Goal: Information Seeking & Learning: Learn about a topic

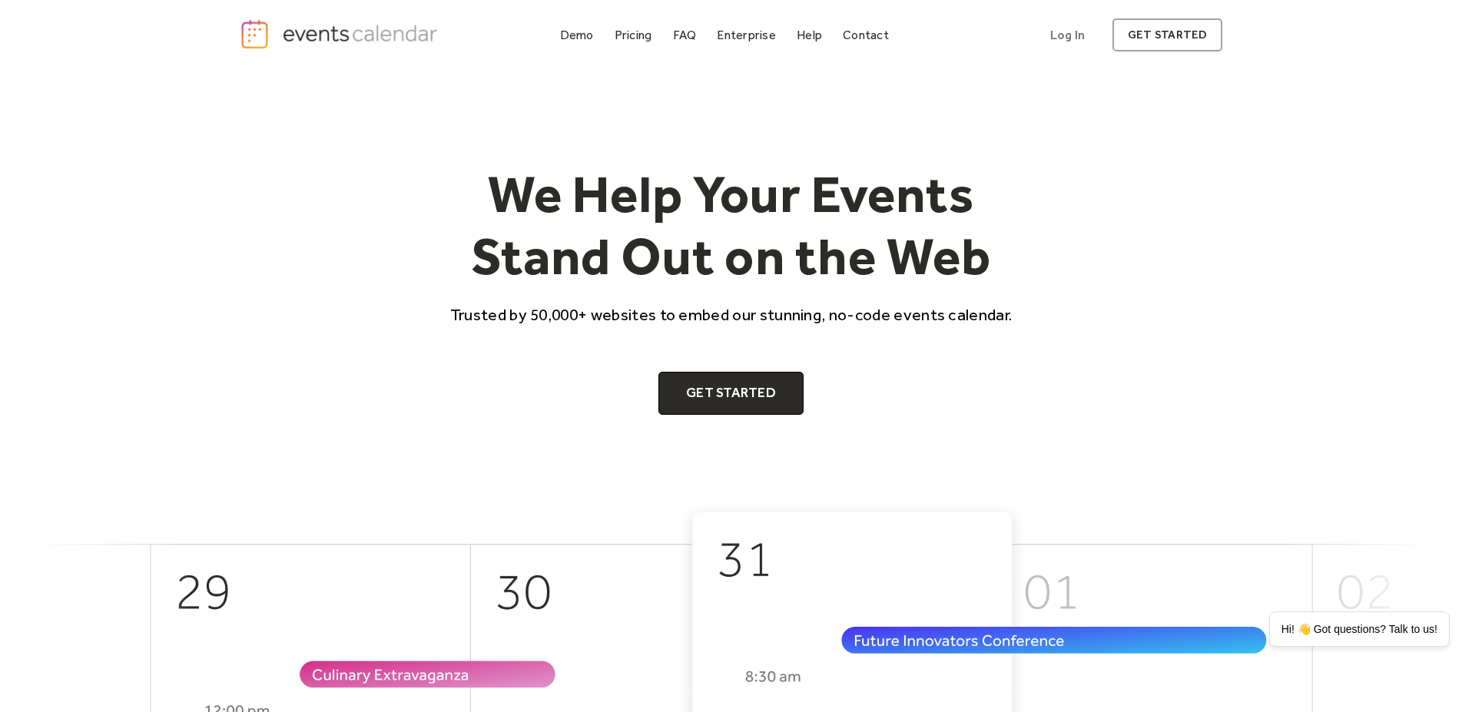
click at [1251, 356] on div "We Help Your Events Stand Out on the Web Trusted by 50,000+ websites to embed o…" at bounding box center [731, 286] width 1462 height 430
click at [629, 31] on div "Pricing" at bounding box center [634, 35] width 38 height 8
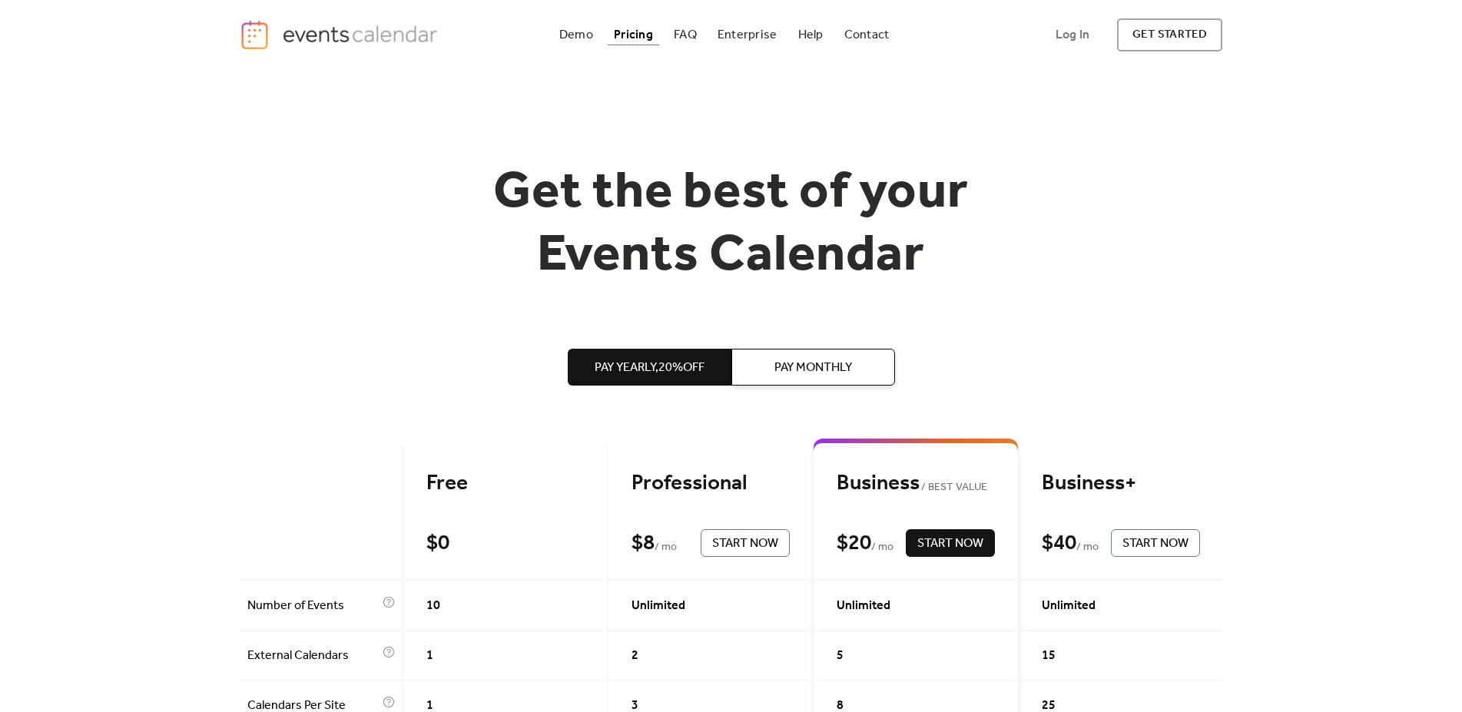
scroll to position [78, 0]
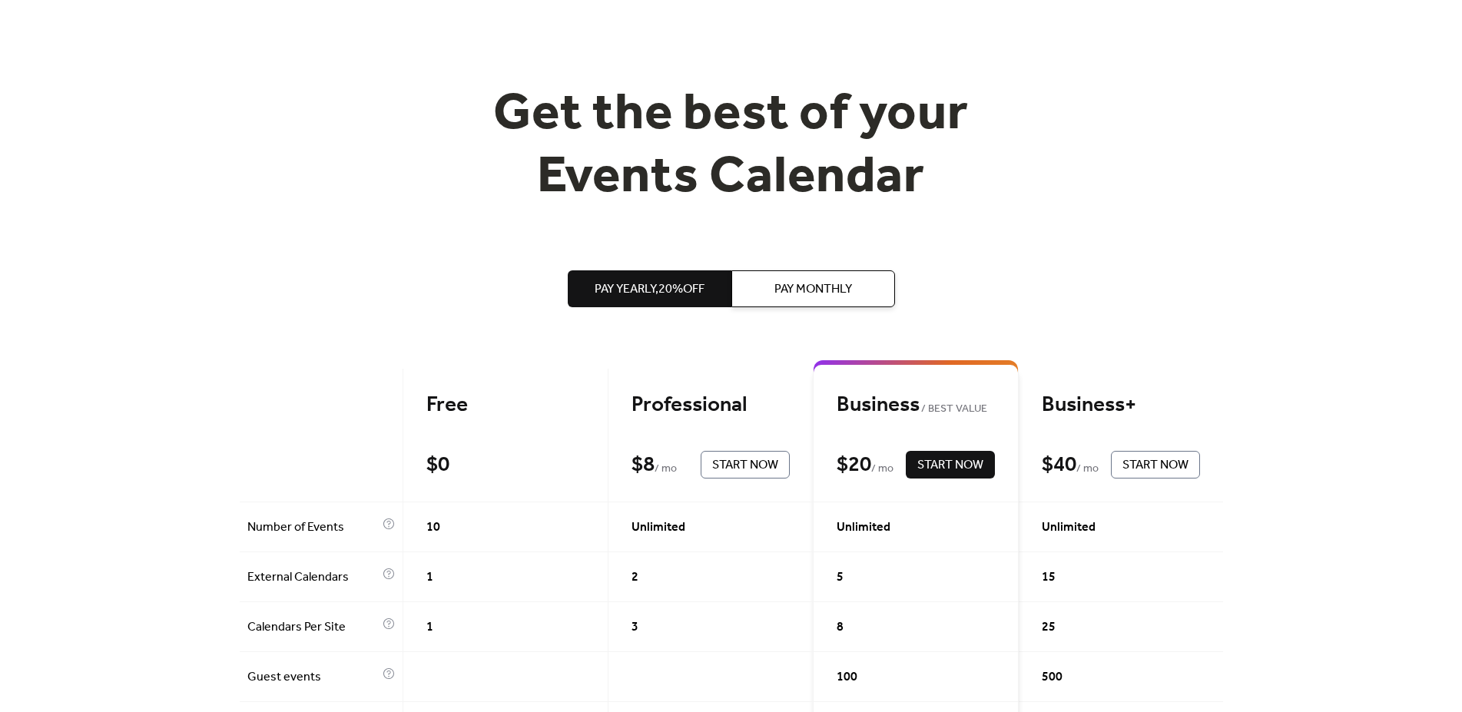
click at [773, 296] on button "Pay Monthly" at bounding box center [813, 288] width 164 height 37
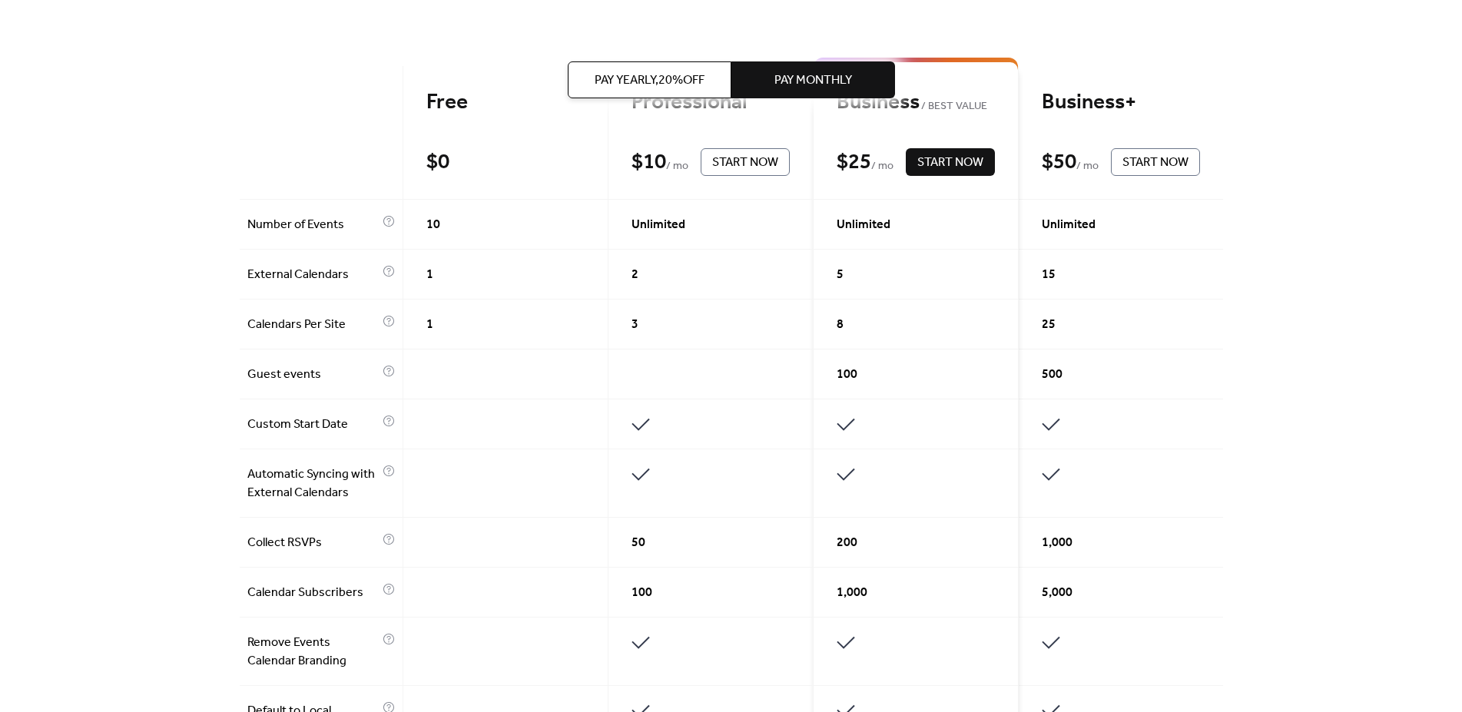
scroll to position [392, 0]
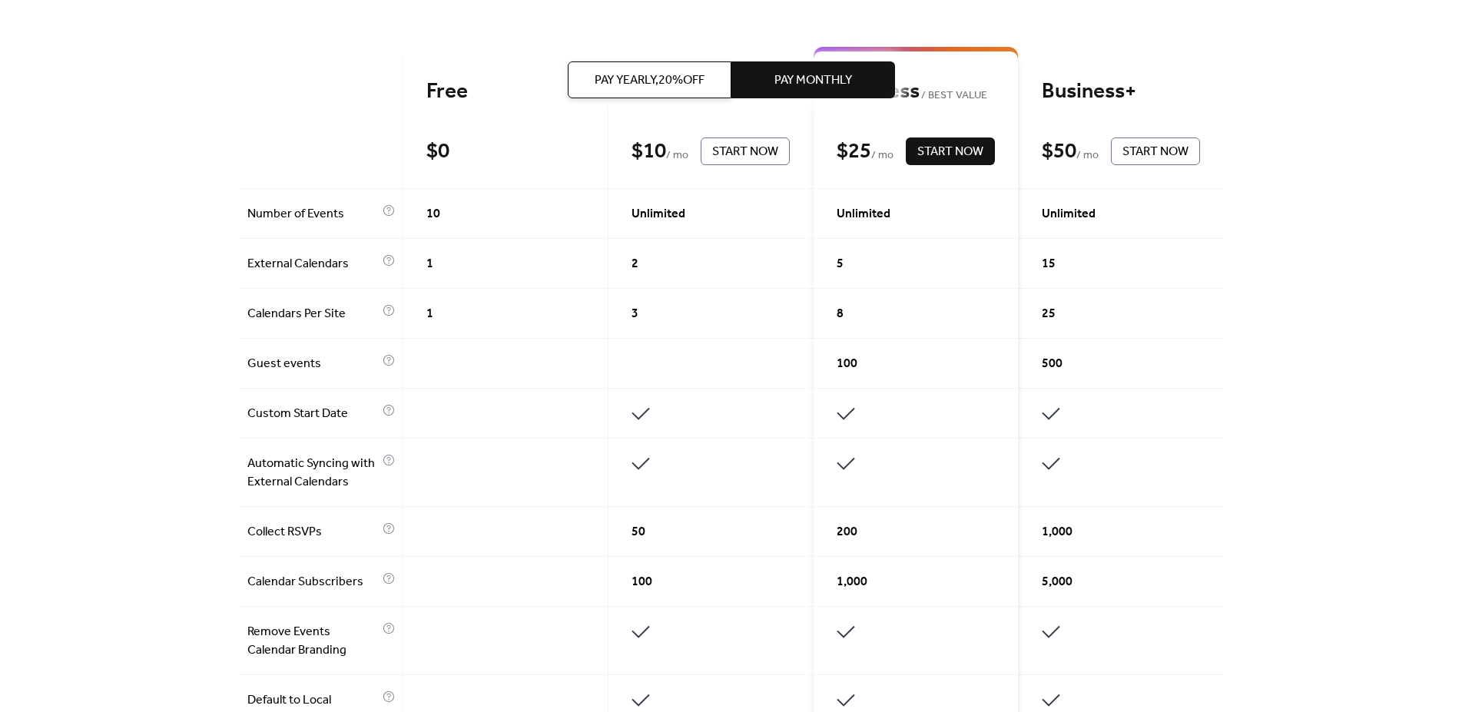
click at [1389, 345] on div "Get the best of your Events Calendar Pay Yearly, 20% off Pay Monthly Free $ 0 S…" at bounding box center [731, 562] width 1462 height 1768
click at [1387, 479] on div "Get the best of your Events Calendar Pay Yearly, 20% off Pay Monthly Free $ 0 S…" at bounding box center [731, 562] width 1462 height 1768
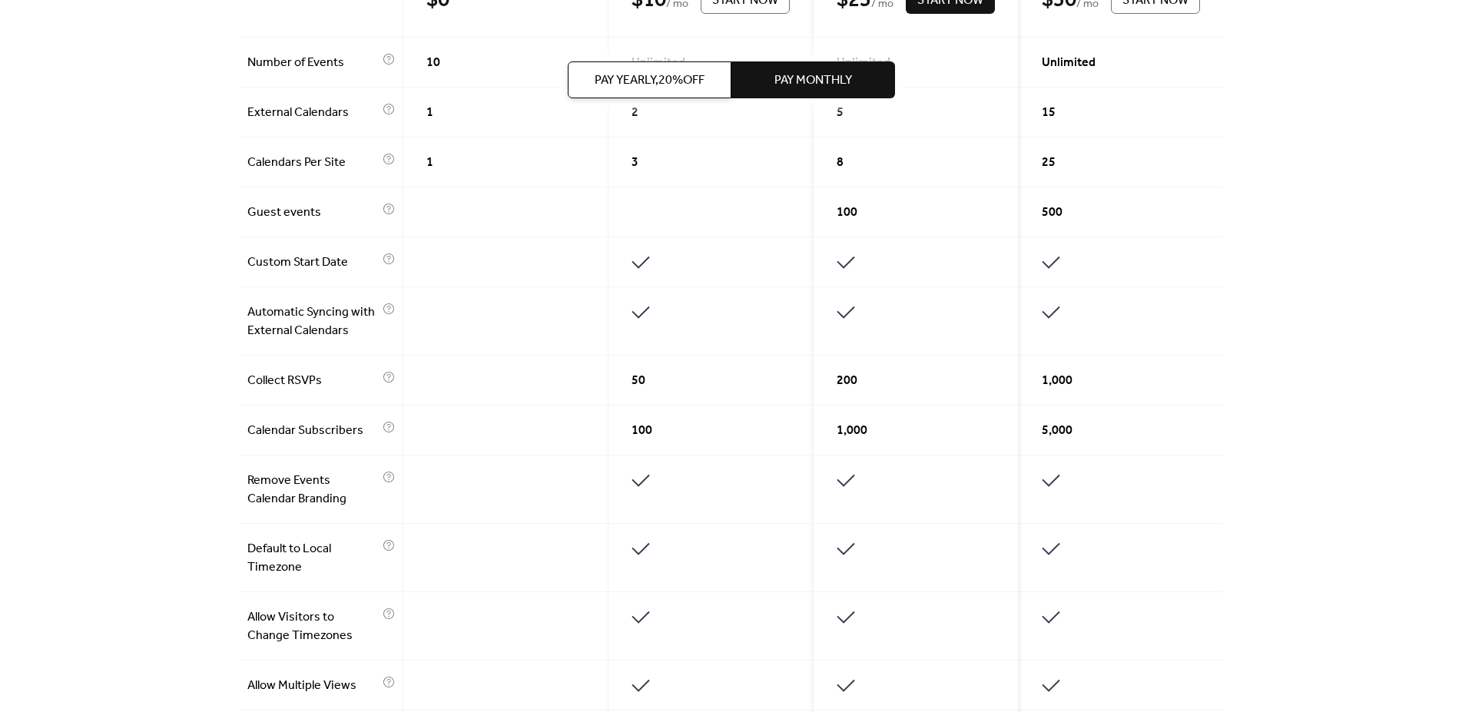
scroll to position [548, 0]
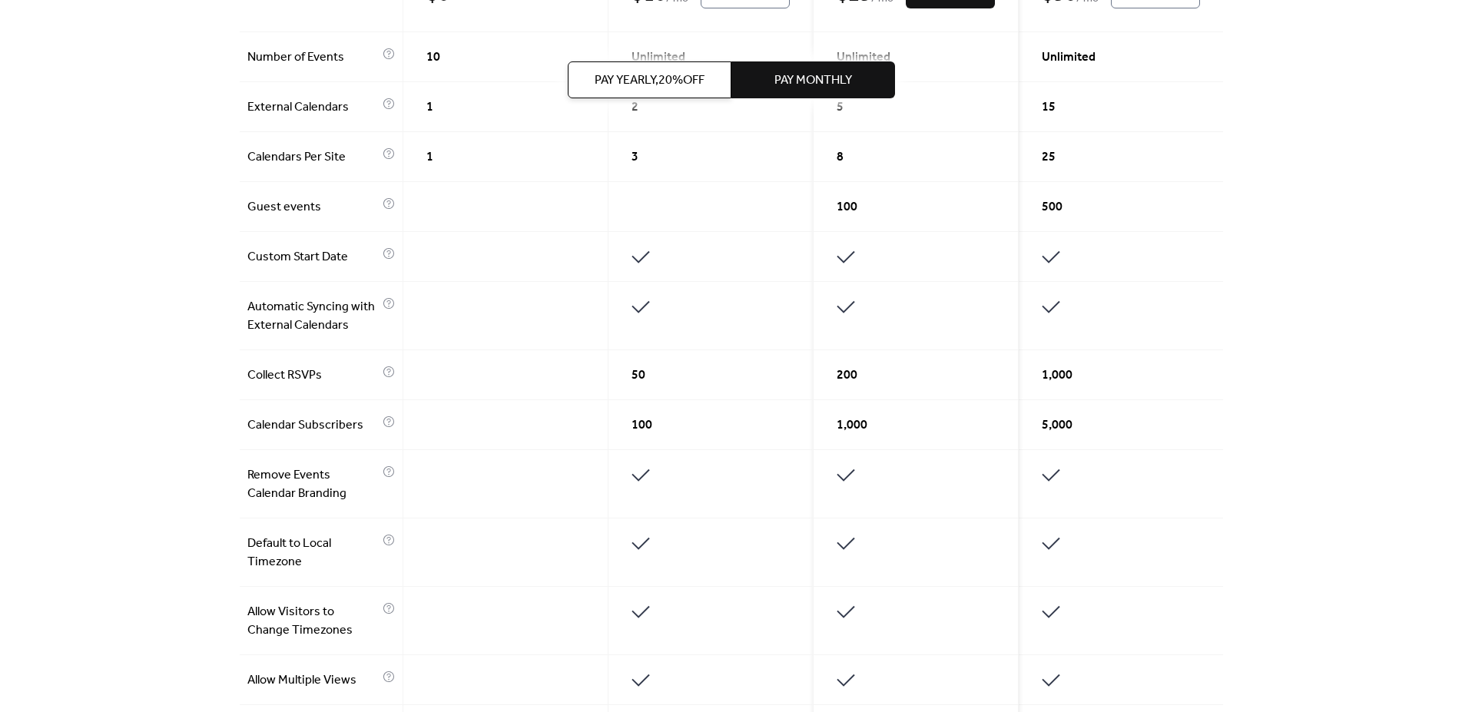
click at [1387, 456] on div "Get the best of your Events Calendar Pay Yearly, 20% off Pay Monthly Free $ 0 S…" at bounding box center [731, 405] width 1462 height 1768
click at [1387, 399] on div "Get the best of your Events Calendar Pay Yearly, 20% off Pay Monthly Free $ 0 S…" at bounding box center [731, 405] width 1462 height 1768
click at [1352, 419] on div "Get the best of your Events Calendar Pay Yearly, 20% off Pay Monthly Free $ 0 S…" at bounding box center [731, 405] width 1462 height 1768
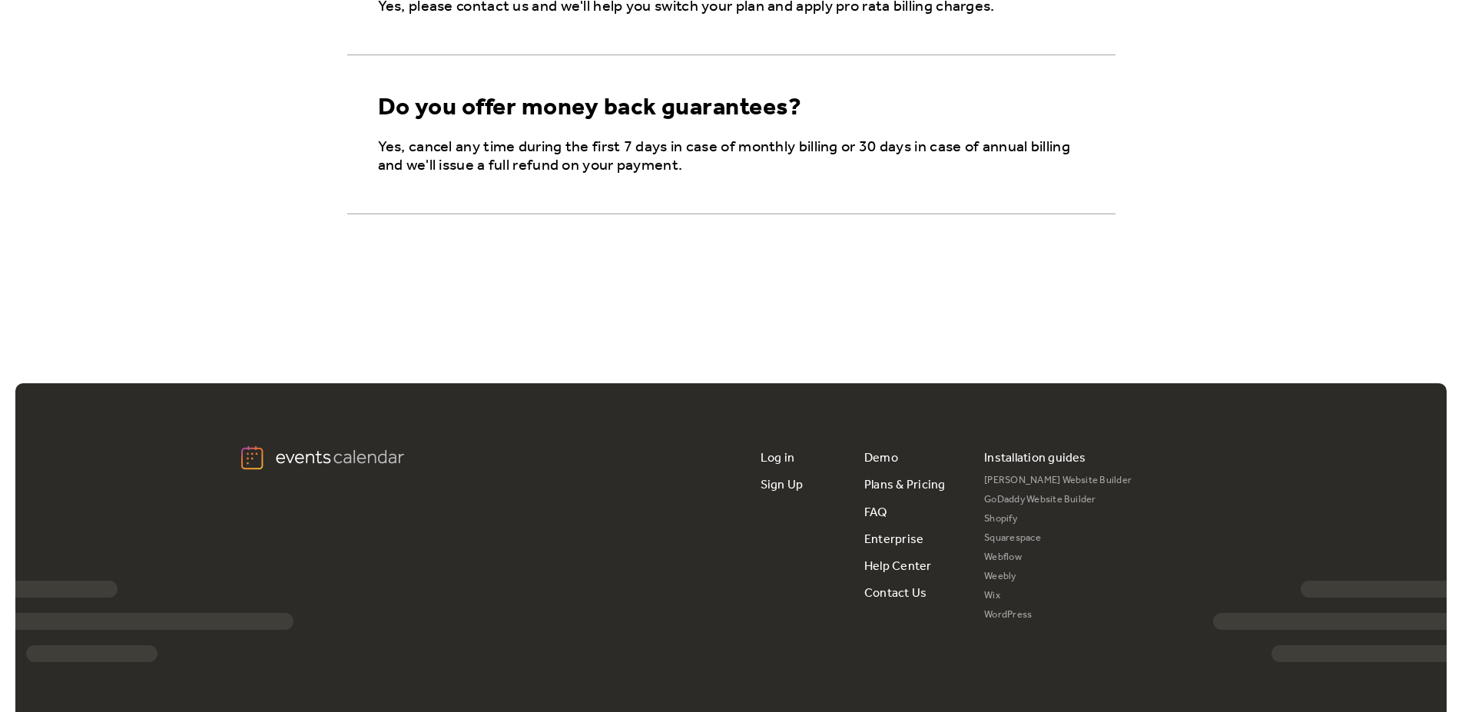
scroll to position [2742, 0]
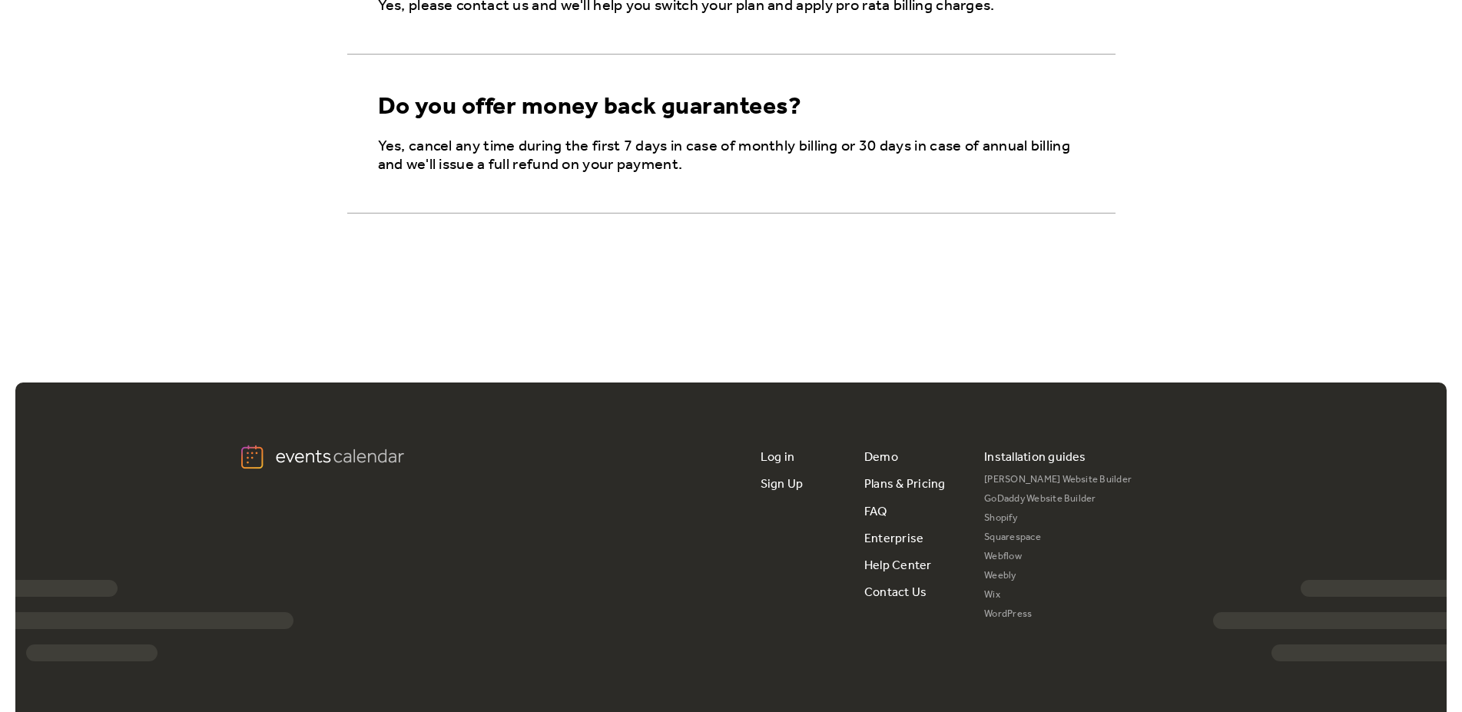
drag, startPoint x: 1333, startPoint y: 297, endPoint x: 1324, endPoint y: 337, distance: 41.7
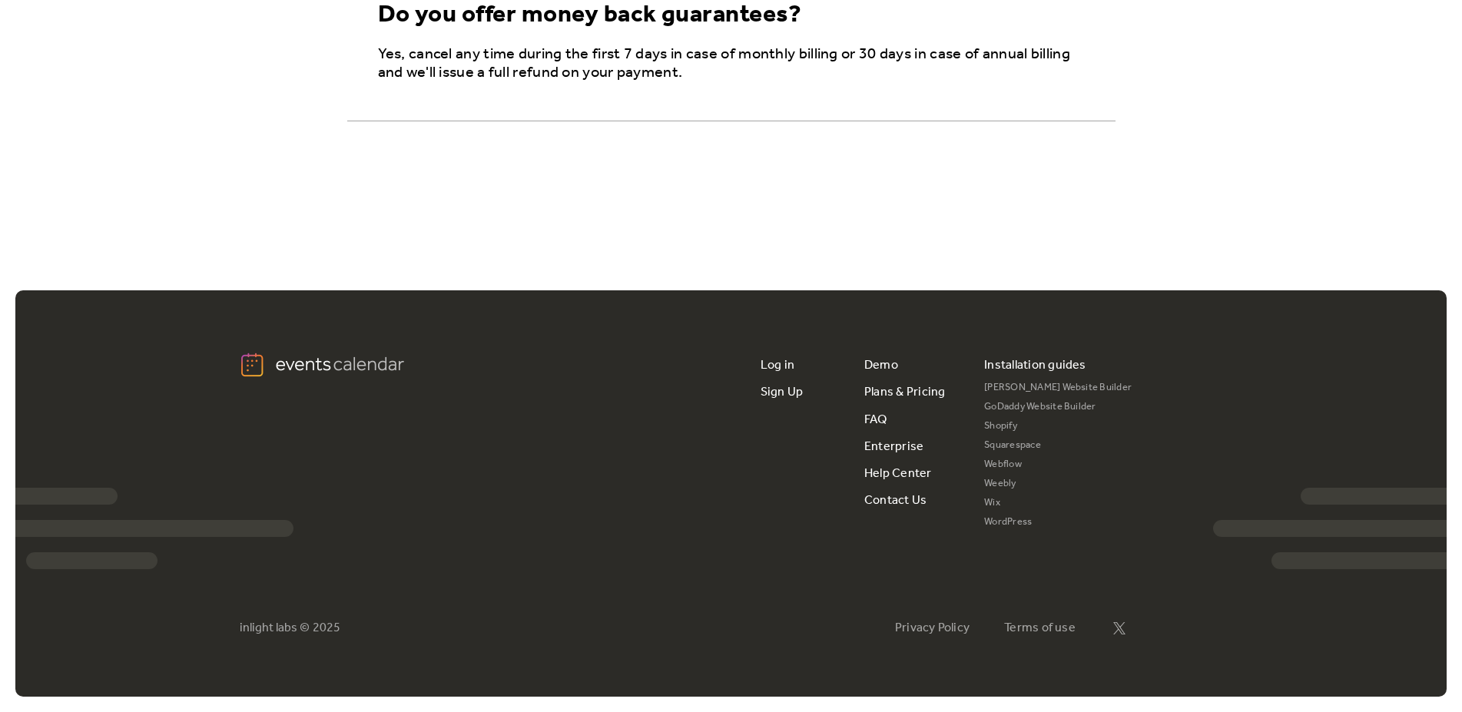
click at [1214, 399] on div "Installation guides [PERSON_NAME] Website Builder GoDaddy Website Builder Shopi…" at bounding box center [1103, 442] width 238 height 181
click at [1224, 397] on div "Log in Sign Up Demo Plans & Pricing FAQ Enterprise Help Center Contact Us Insta…" at bounding box center [730, 493] width 1431 height 406
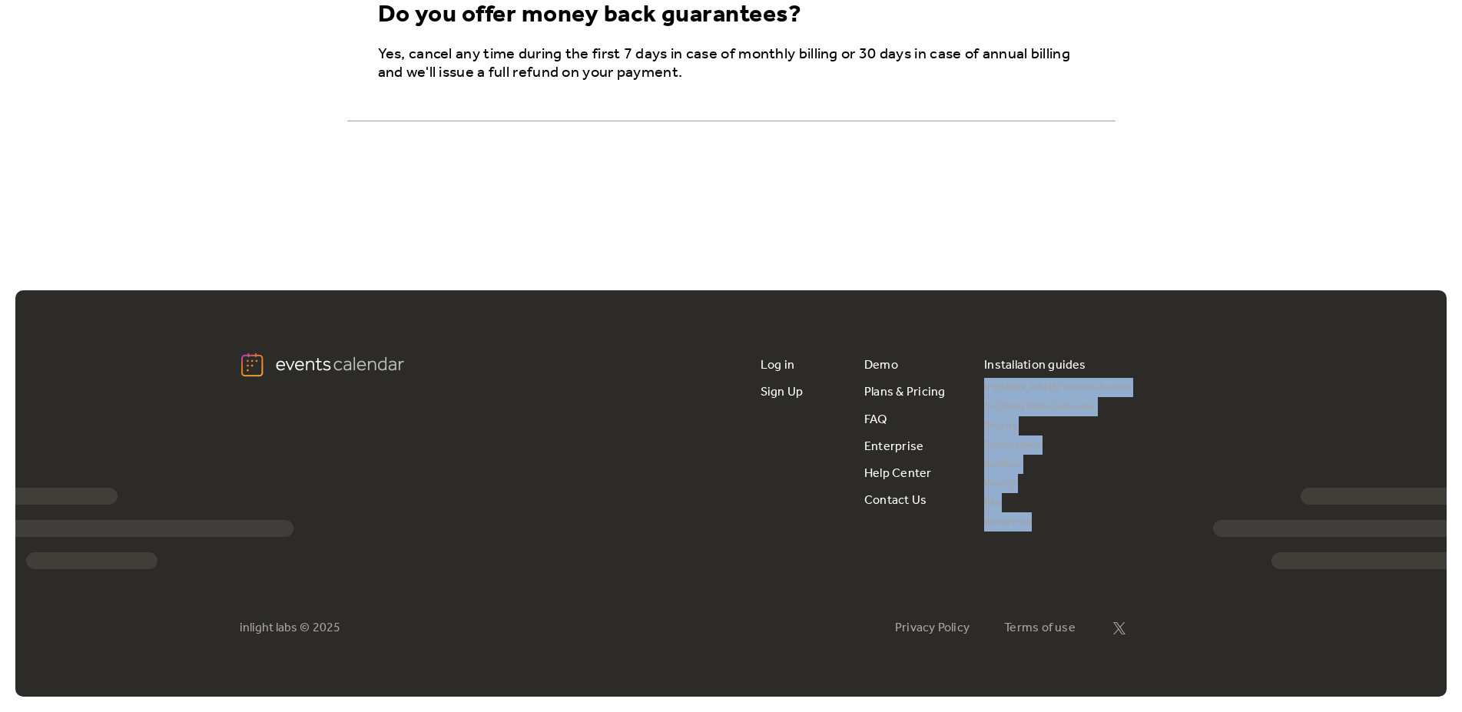
drag, startPoint x: 1044, startPoint y: 546, endPoint x: 980, endPoint y: 395, distance: 164.2
click at [980, 395] on div "Log in Sign Up Demo Plans & Pricing FAQ Enterprise Help Center Contact Us Insta…" at bounding box center [731, 493] width 983 height 406
copy div "[PERSON_NAME] Website Builder GoDaddy Website Builder Shopify Squarespace Webfl…"
